Goal: Transaction & Acquisition: Book appointment/travel/reservation

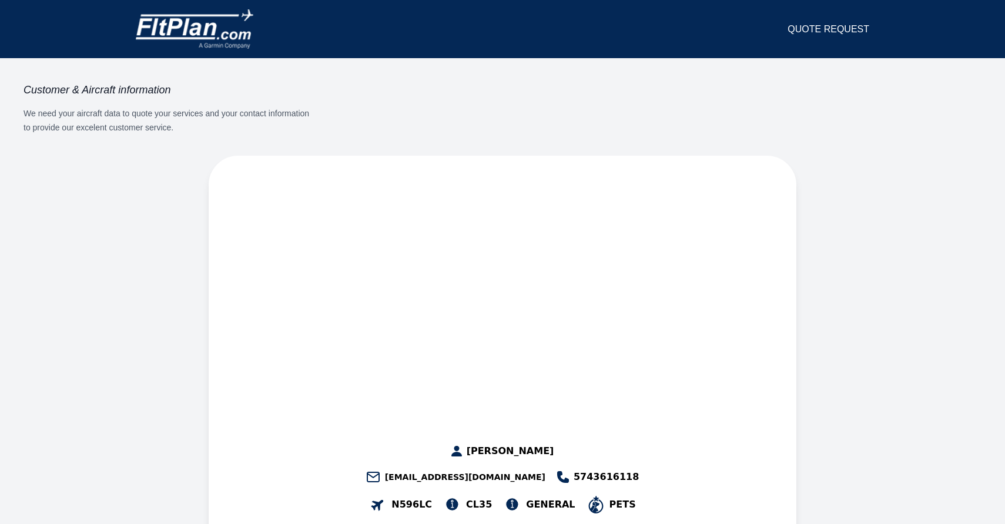
select select "***"
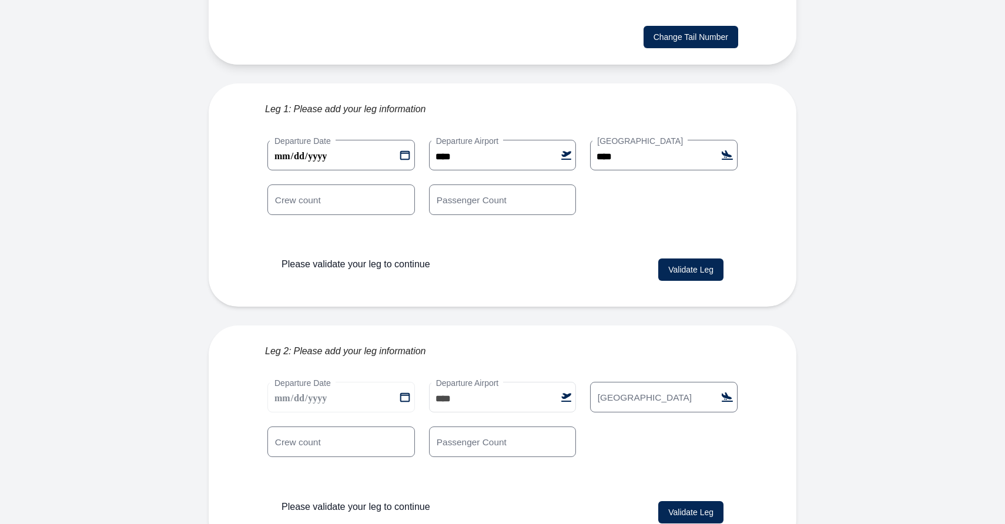
scroll to position [291, 0]
click at [564, 427] on input "*" at bounding box center [503, 442] width 148 height 31
type input "*"
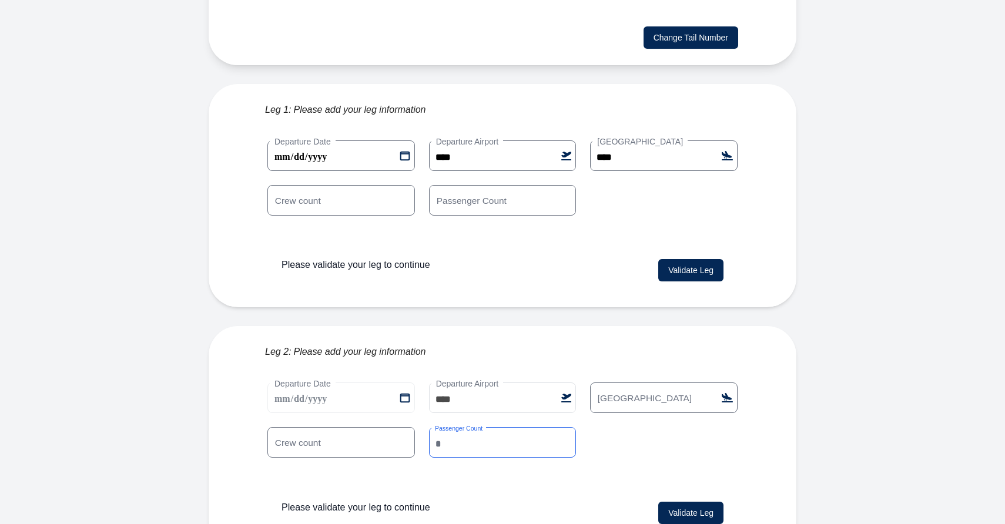
click at [564, 427] on input "*" at bounding box center [503, 442] width 148 height 31
click at [644, 383] on input "[GEOGRAPHIC_DATA]" at bounding box center [664, 398] width 148 height 31
type input "****"
click at [565, 185] on input "*" at bounding box center [503, 200] width 148 height 31
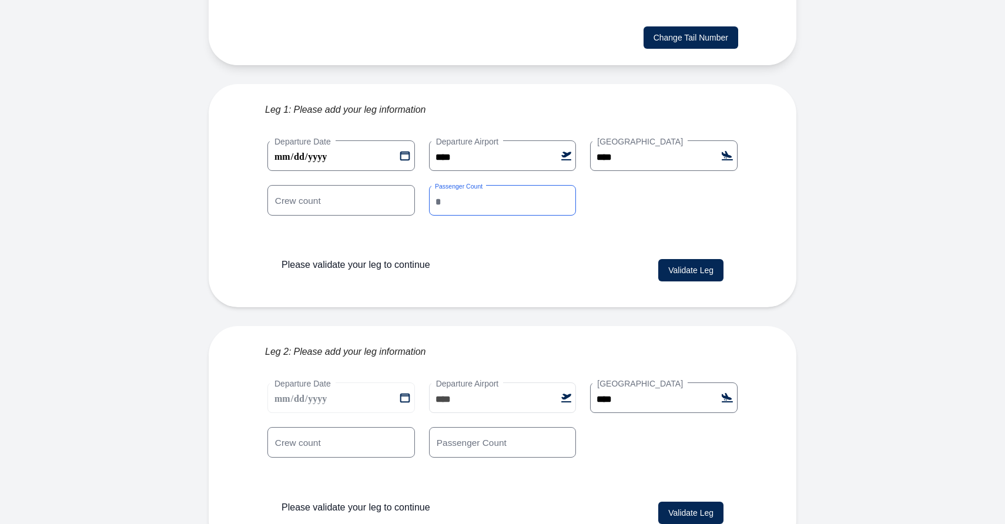
click at [565, 185] on input "*" at bounding box center [503, 200] width 148 height 31
type input "*"
click at [565, 185] on input "*" at bounding box center [503, 200] width 148 height 31
click at [701, 259] on button "Validate Leg" at bounding box center [690, 270] width 65 height 22
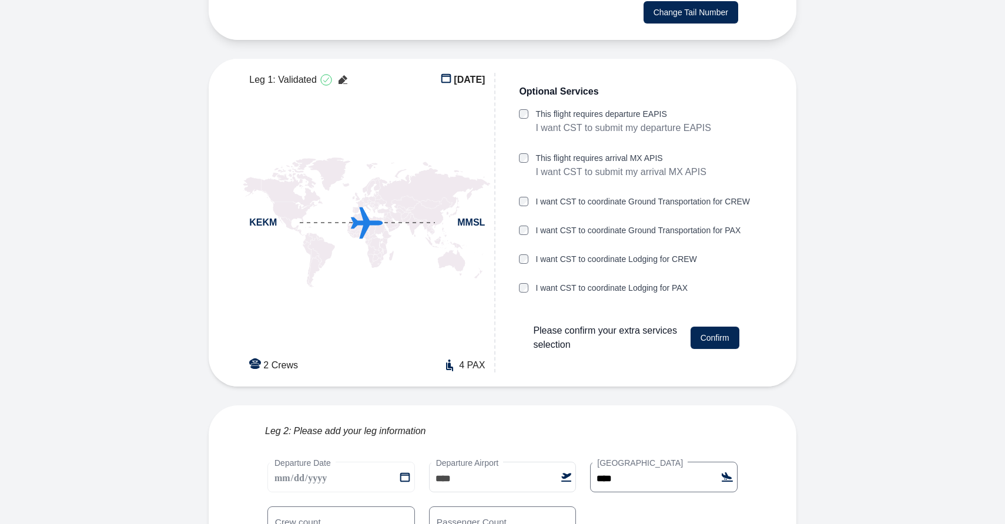
scroll to position [321, 0]
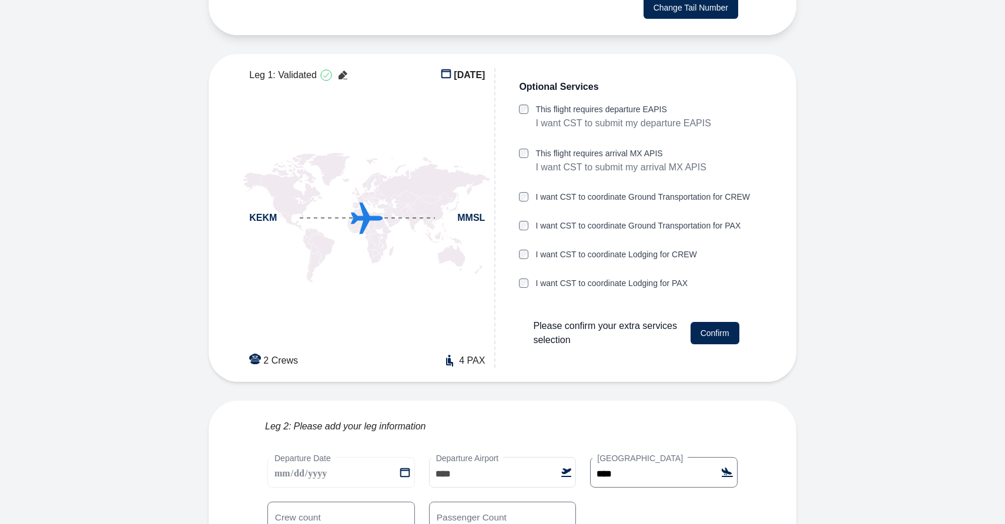
click at [708, 322] on button "Confirm" at bounding box center [714, 333] width 49 height 22
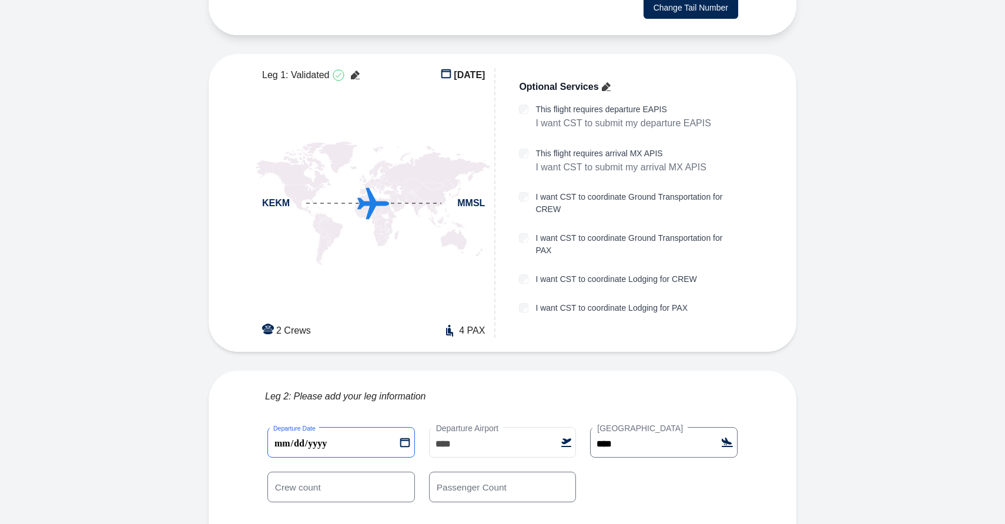
click at [404, 427] on 1 "**********" at bounding box center [341, 442] width 148 height 31
type 1 "**********"
click at [376, 413] on div "**********" at bounding box center [502, 503] width 498 height 181
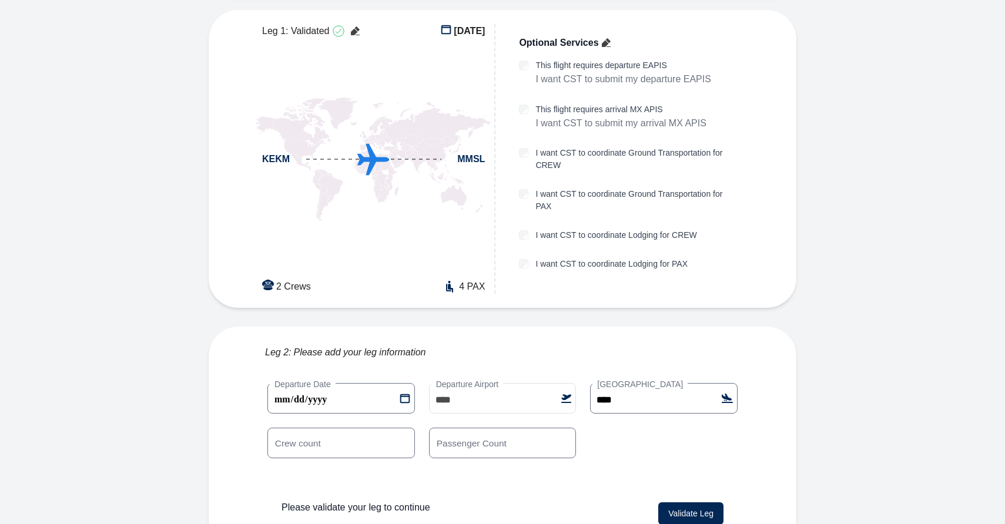
scroll to position [365, 0]
click at [705, 503] on button "Validate Leg" at bounding box center [690, 514] width 65 height 22
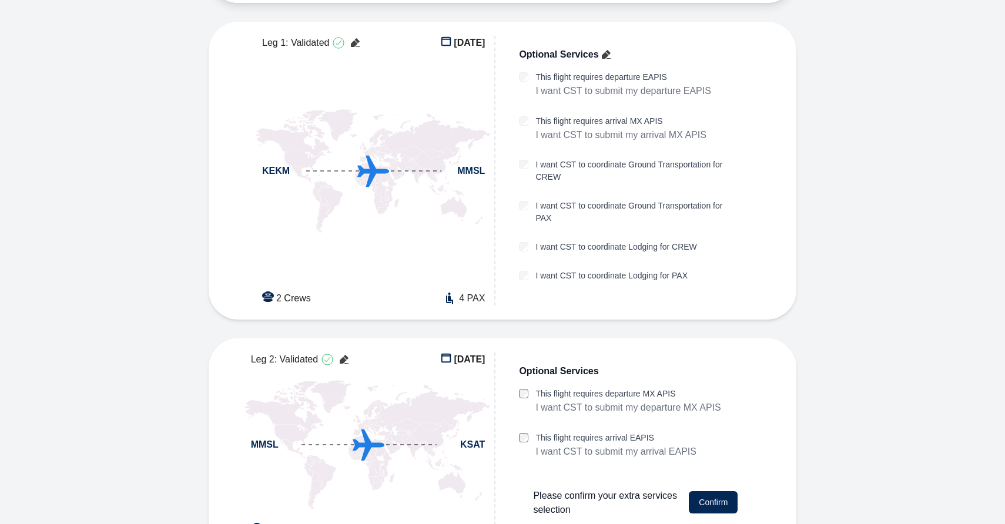
scroll to position [353, 0]
click at [720, 492] on button "Confirm" at bounding box center [713, 503] width 49 height 22
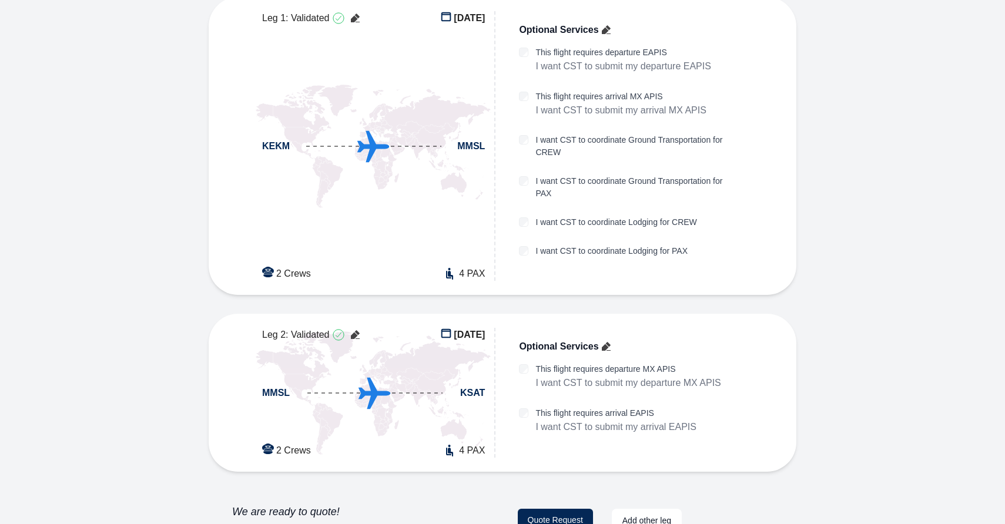
scroll to position [378, 0]
click at [561, 509] on button "Quote Request" at bounding box center [555, 521] width 75 height 24
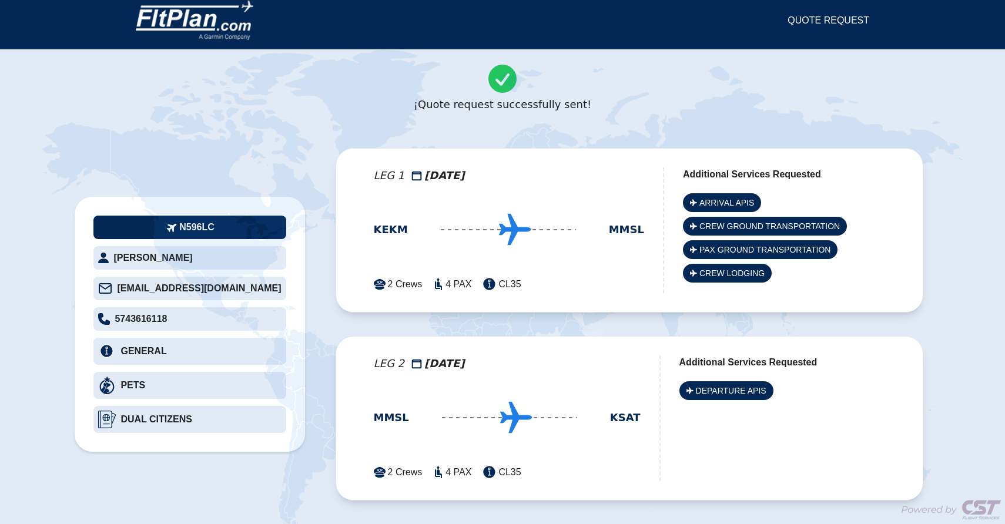
scroll to position [9, 0]
click at [699, 274] on span "CREW LODGING" at bounding box center [731, 273] width 65 height 12
click at [284, 150] on icon at bounding box center [224, 146] width 226 height 186
